Goal: Task Accomplishment & Management: Use online tool/utility

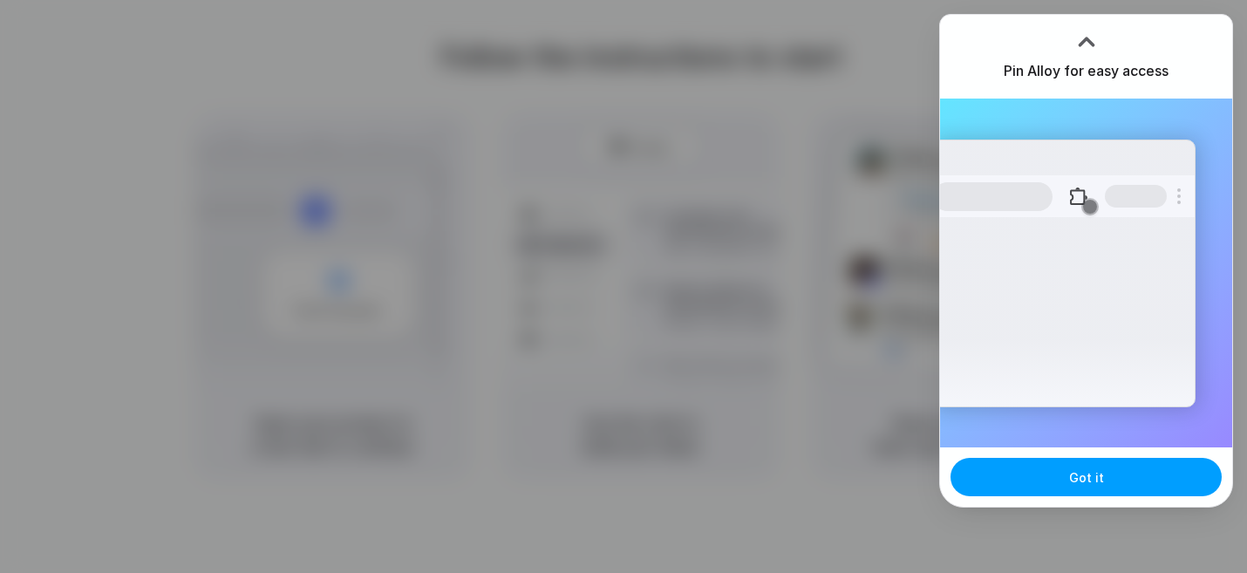
click at [1095, 494] on button "Got it" at bounding box center [1086, 477] width 271 height 38
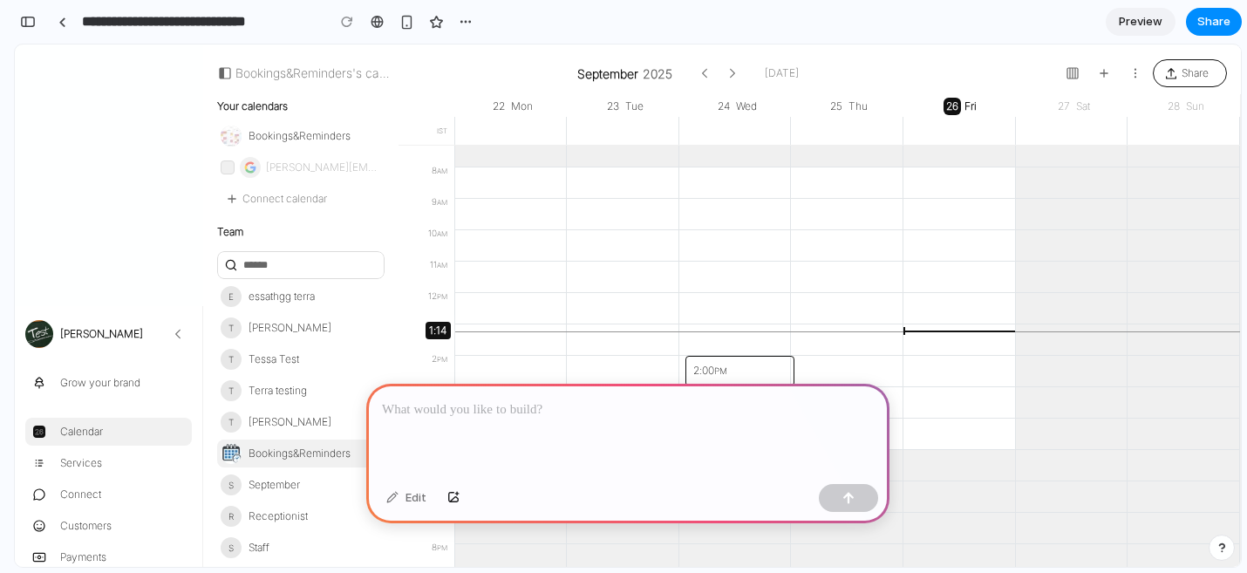
scroll to position [262, 0]
click at [273, 301] on span "essathgg terra" at bounding box center [282, 295] width 66 height 17
click at [287, 351] on span "Tessa Test" at bounding box center [274, 358] width 51 height 17
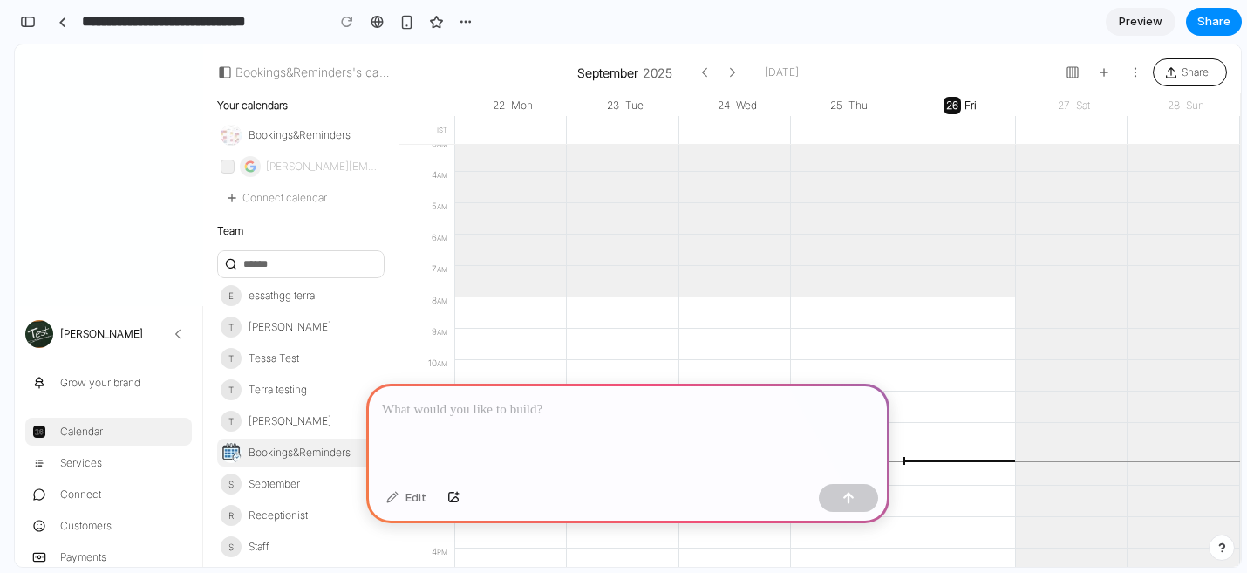
scroll to position [106, 0]
click at [1063, 84] on button "button" at bounding box center [1073, 72] width 28 height 28
click at [1128, 75] on button "button" at bounding box center [1135, 72] width 28 height 28
click at [437, 422] on div at bounding box center [627, 430] width 523 height 93
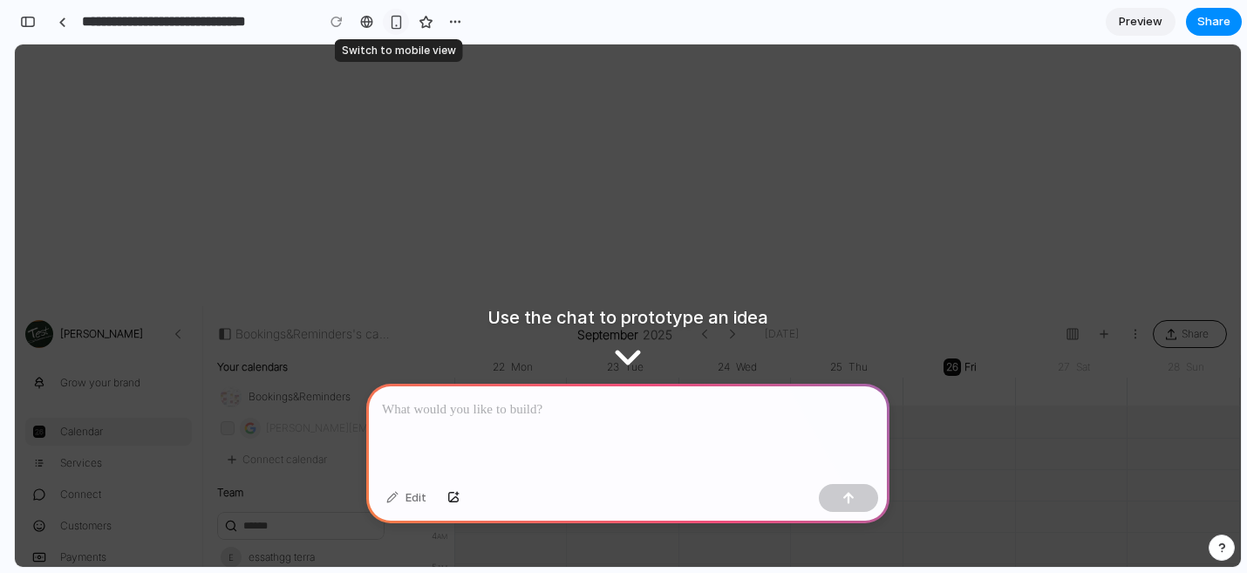
click at [396, 25] on div "button" at bounding box center [396, 22] width 15 height 15
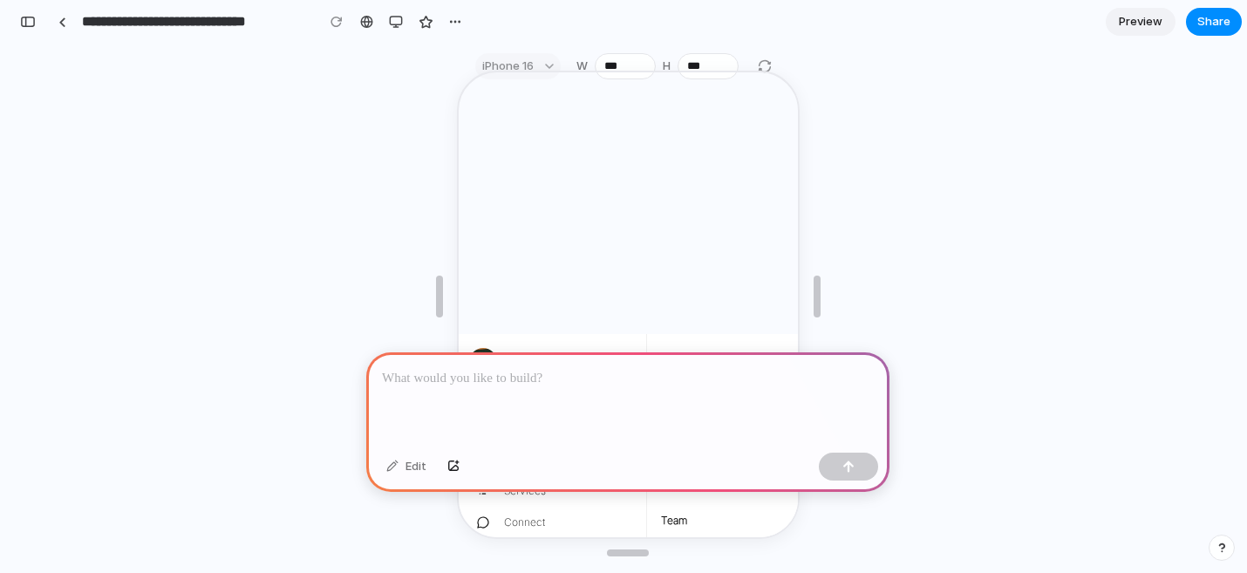
click at [661, 333] on div "Bookings&Reminders's calendar September 2025 September Sun Mon Tue Wed Thu Fri …" at bounding box center [719, 356] width 151 height 49
click at [397, 17] on div "button" at bounding box center [396, 22] width 14 height 14
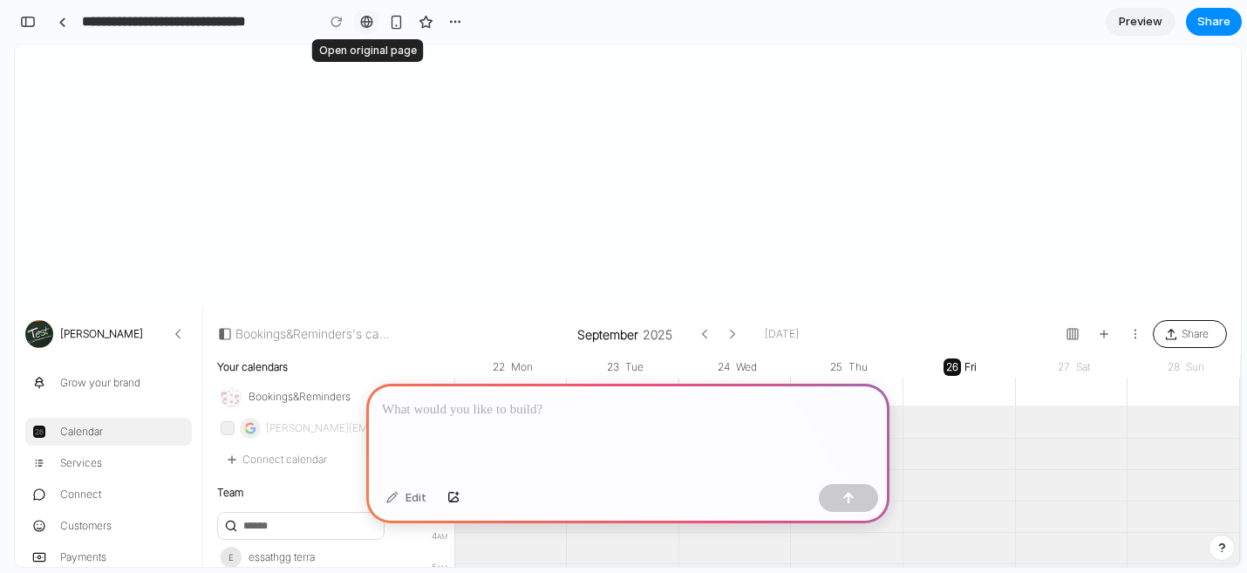
click at [361, 22] on div at bounding box center [366, 22] width 13 height 14
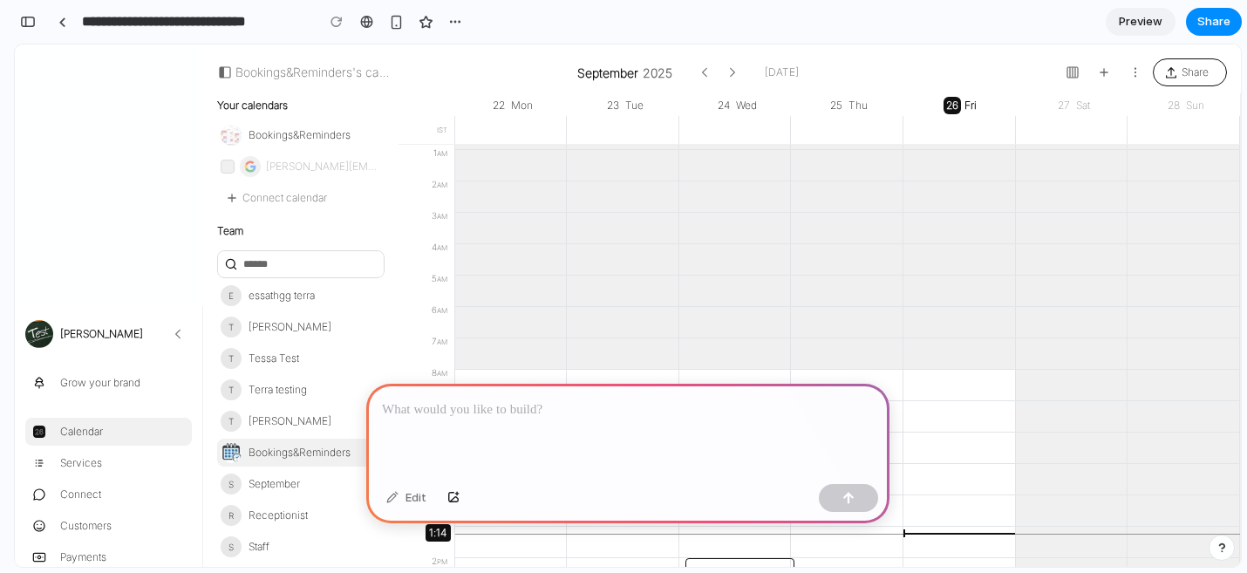
scroll to position [29, 0]
click at [481, 412] on p at bounding box center [628, 409] width 492 height 21
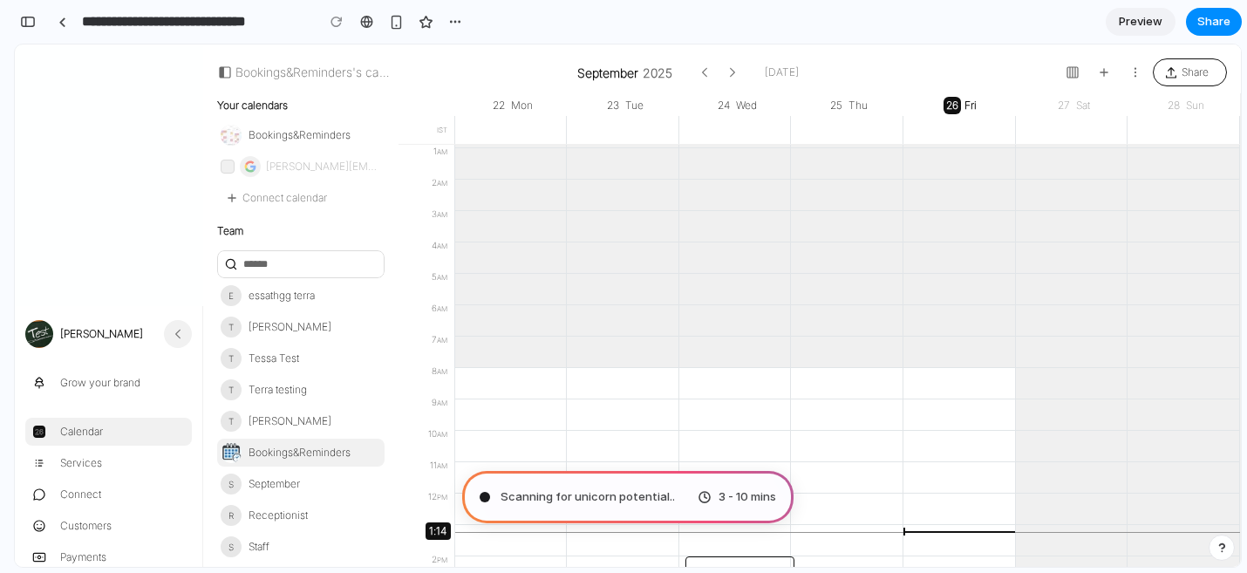
click at [180, 332] on icon "Minimize main nav" at bounding box center [178, 334] width 14 height 14
type input "**********"
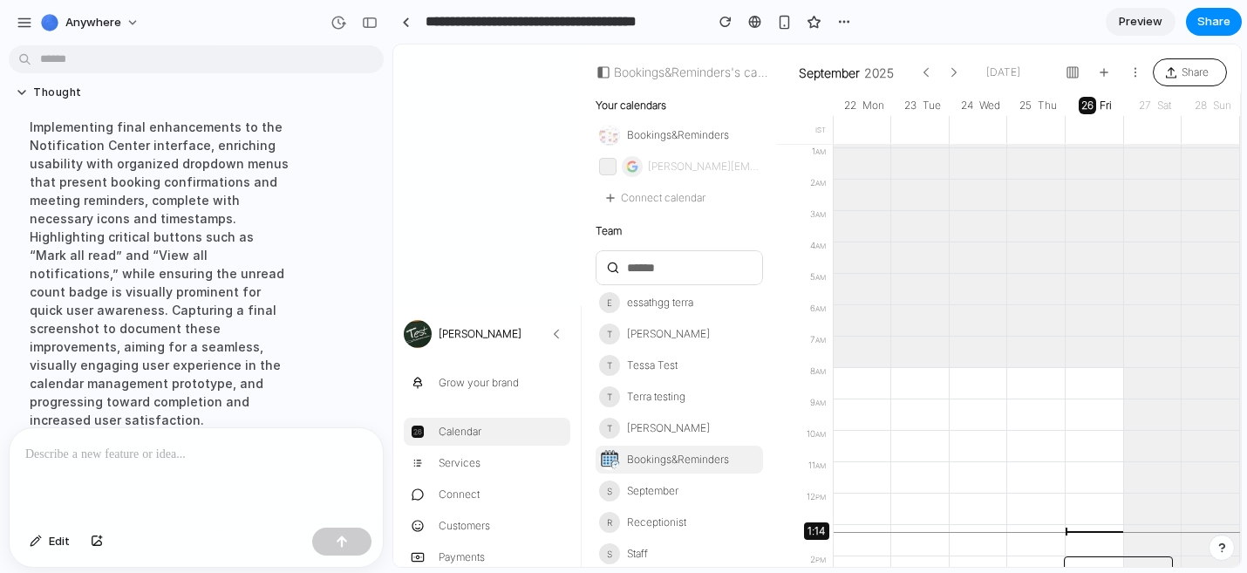
scroll to position [0, 0]
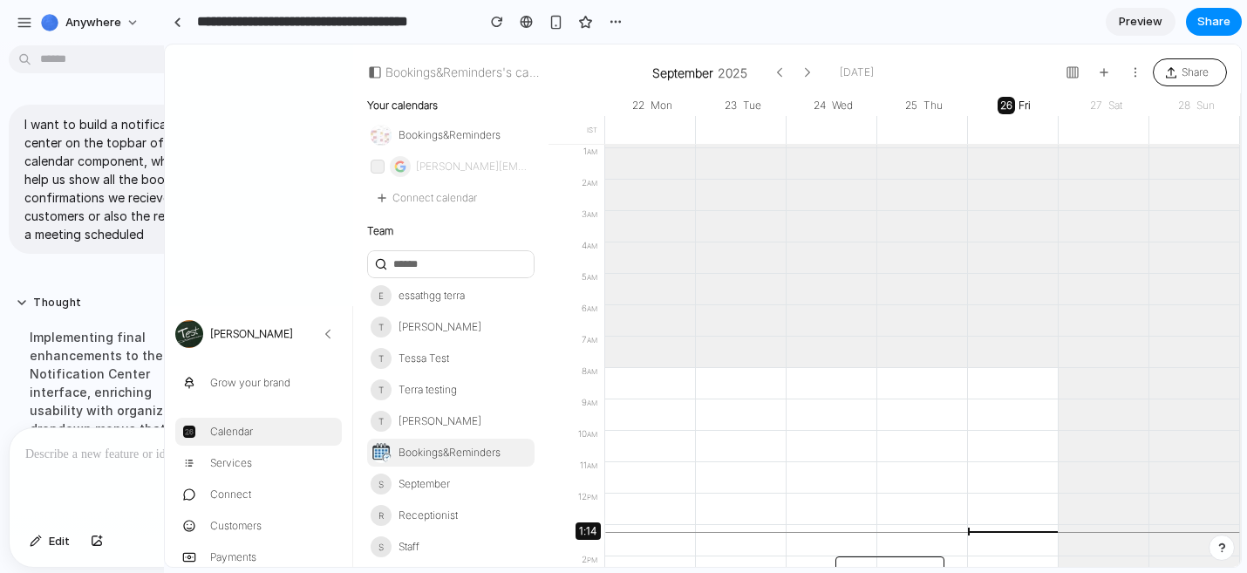
drag, startPoint x: 390, startPoint y: 237, endPoint x: 164, endPoint y: 205, distance: 228.2
